Goal: Task Accomplishment & Management: Use online tool/utility

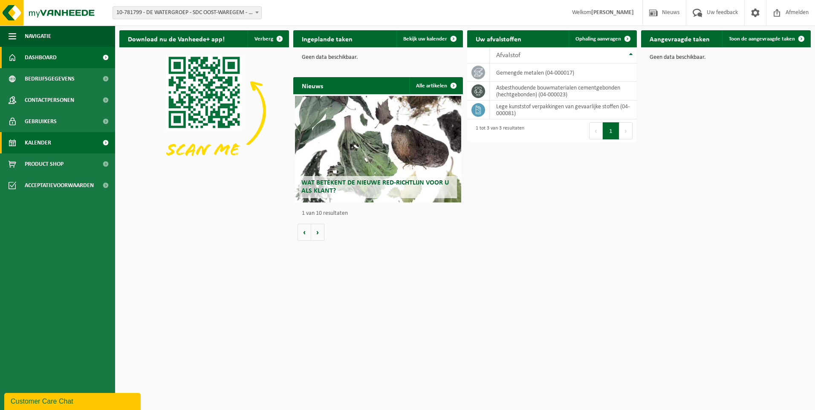
click at [38, 142] on span "Kalender" at bounding box center [38, 142] width 26 height 21
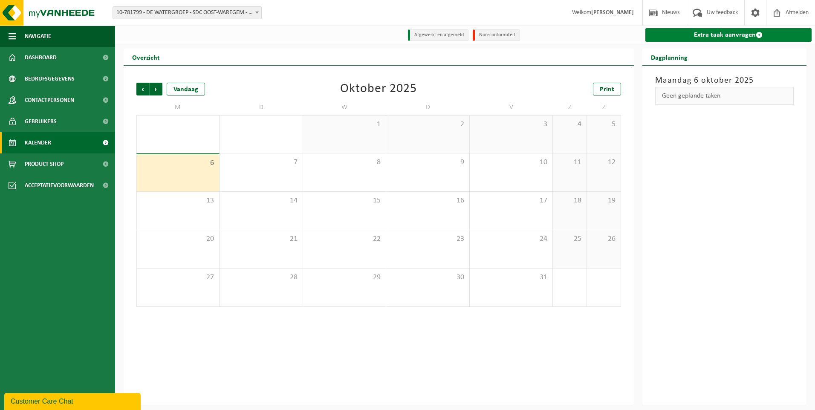
click at [724, 32] on link "Extra taak aanvragen" at bounding box center [728, 35] width 167 height 14
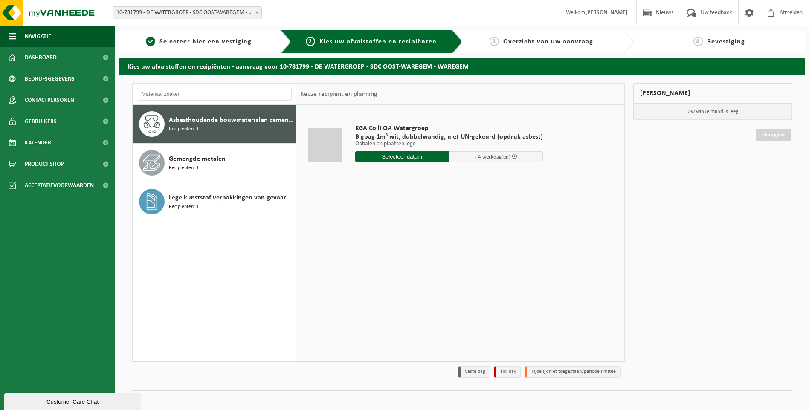
click at [256, 10] on span at bounding box center [257, 12] width 9 height 11
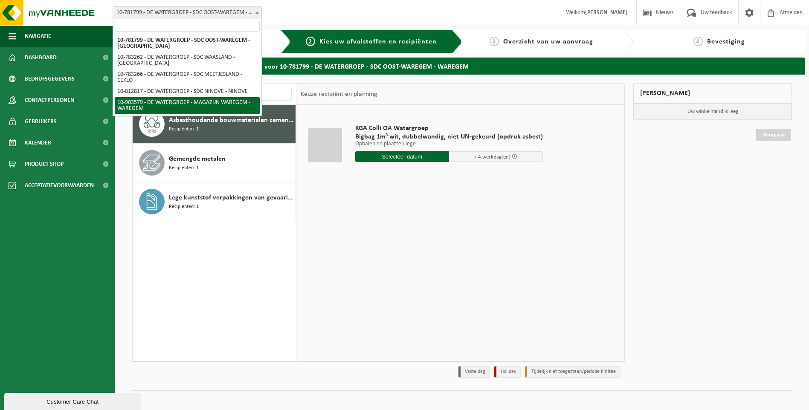
select select "121344"
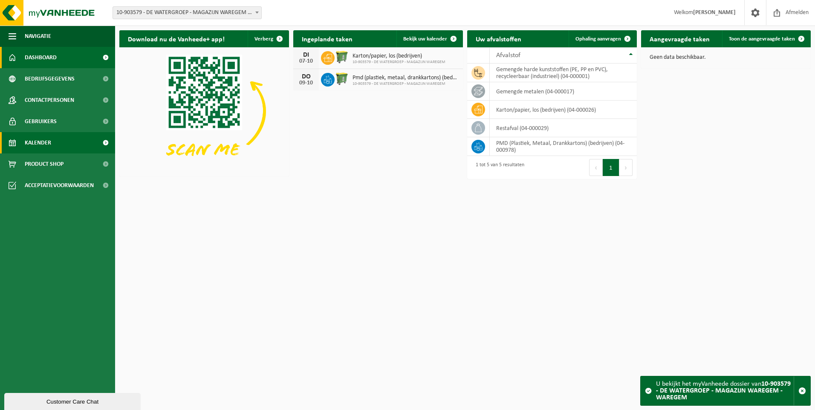
click at [32, 145] on span "Kalender" at bounding box center [38, 142] width 26 height 21
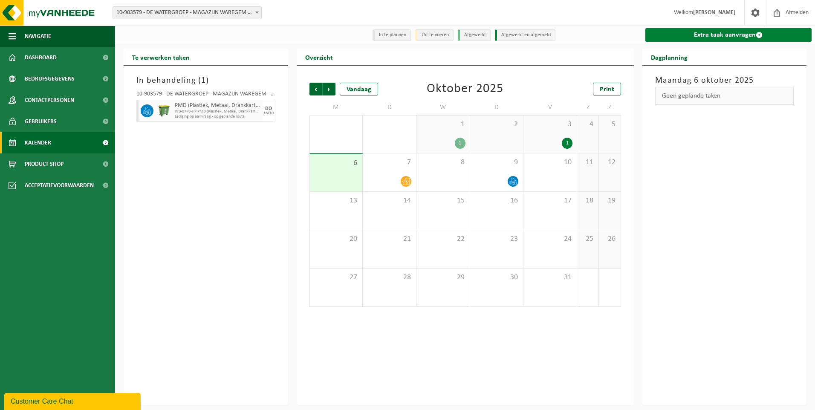
click at [739, 33] on link "Extra taak aanvragen" at bounding box center [728, 35] width 167 height 14
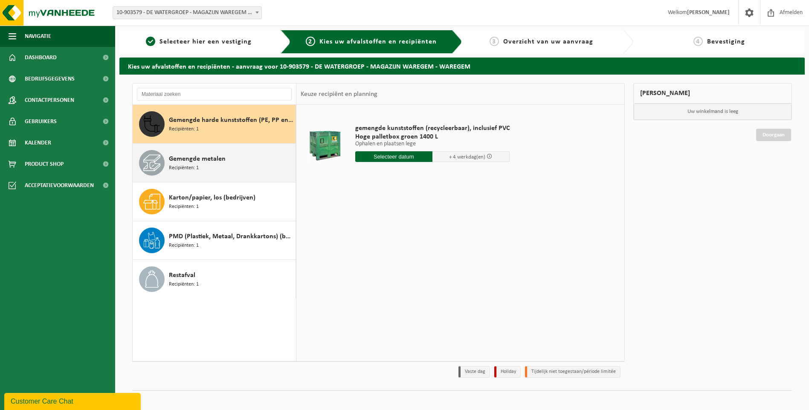
click at [223, 175] on div "Gemengde metalen Recipiënten: 1" at bounding box center [231, 163] width 124 height 26
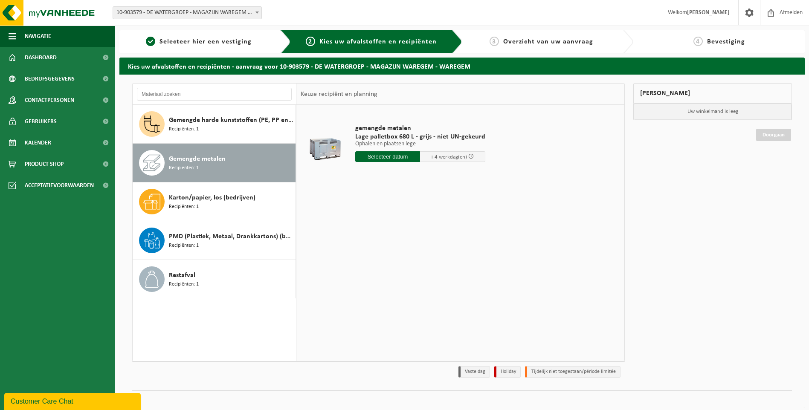
click at [380, 154] on input "text" at bounding box center [387, 156] width 65 height 11
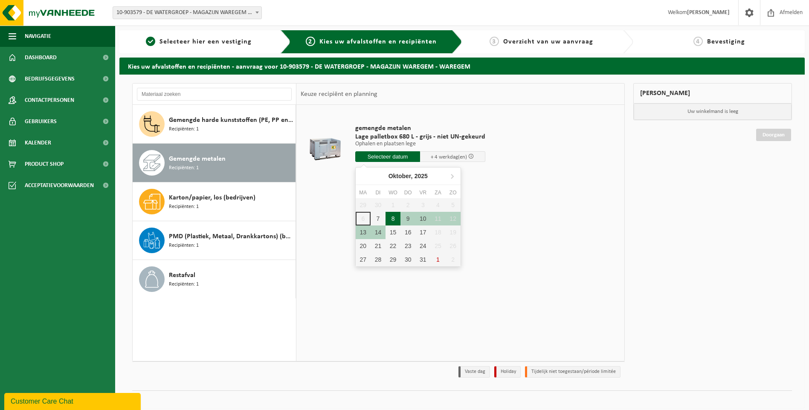
click at [396, 221] on div "8" at bounding box center [392, 219] width 15 height 14
type input "Van [DATE]"
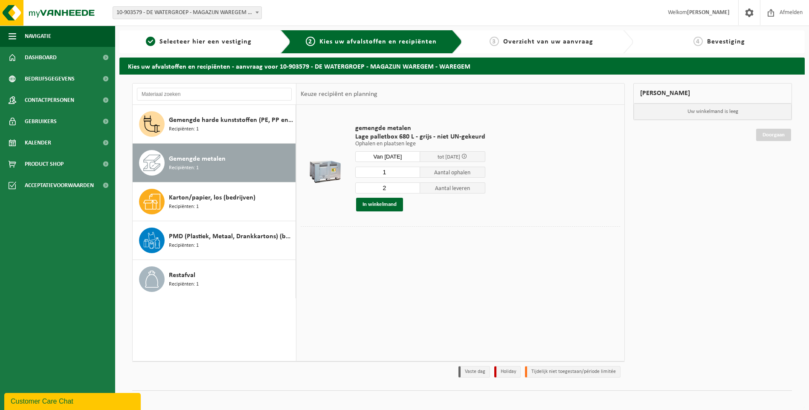
type input "1"
click at [412, 173] on input "1" at bounding box center [387, 172] width 65 height 11
type input "1"
click at [412, 190] on input "1" at bounding box center [387, 187] width 65 height 11
click at [379, 204] on button "In winkelmand" at bounding box center [379, 205] width 47 height 14
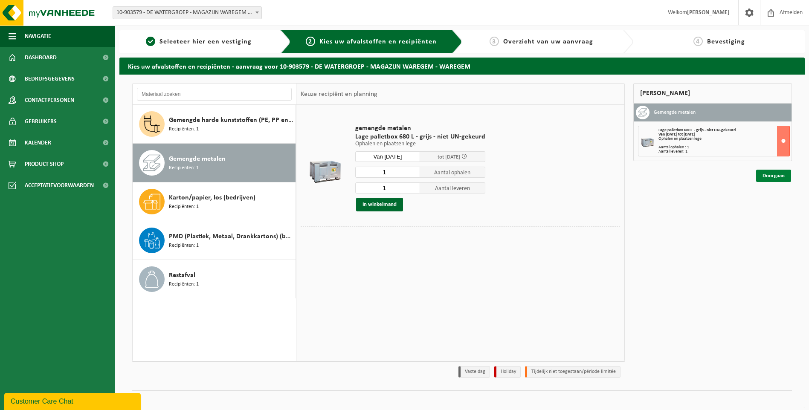
click at [773, 177] on link "Doorgaan" at bounding box center [773, 176] width 35 height 12
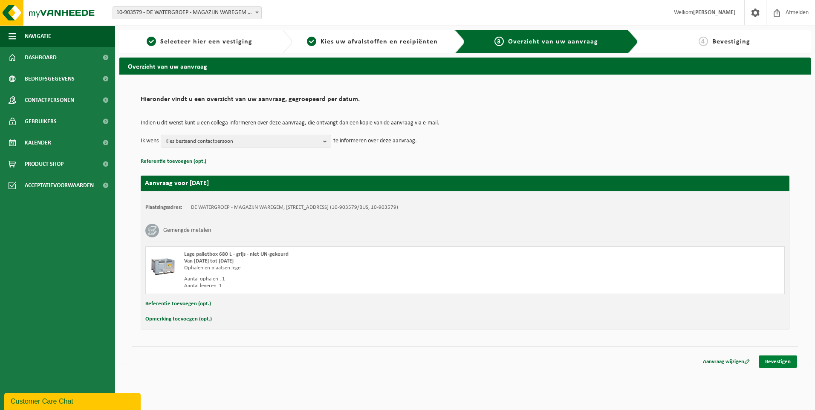
click at [777, 360] on link "Bevestigen" at bounding box center [778, 361] width 38 height 12
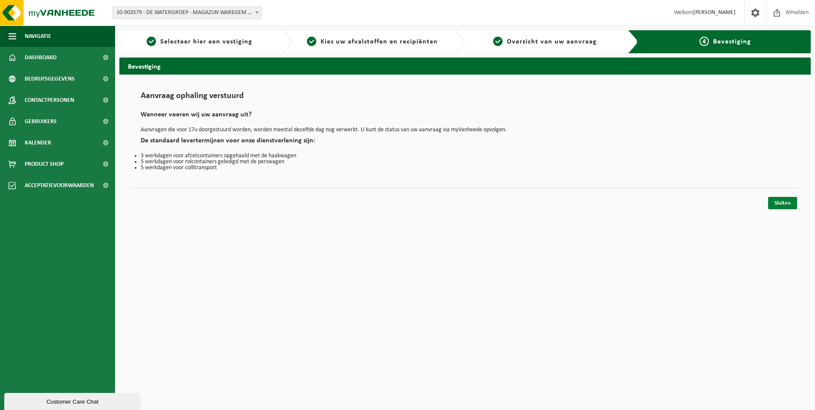
click at [785, 204] on link "Sluiten" at bounding box center [782, 203] width 29 height 12
